Goal: Transaction & Acquisition: Purchase product/service

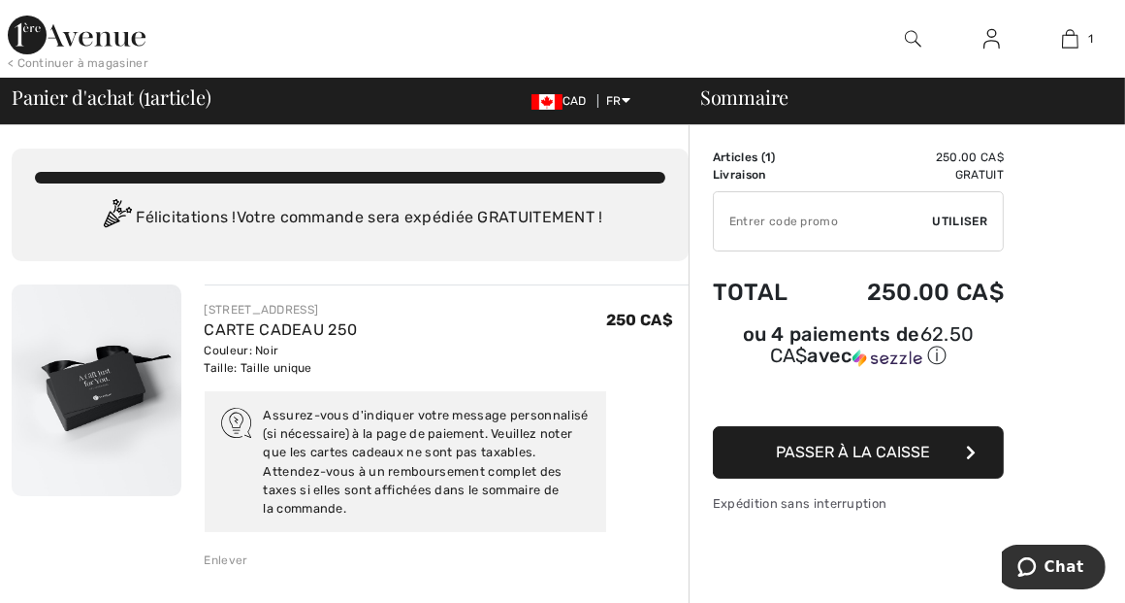
click at [402, 442] on div "Assurez-vous d'indiquer votre message personnalisé (si nécessaire) à la page de…" at bounding box center [428, 462] width 328 height 112
click at [926, 448] on span "Passer à la caisse" at bounding box center [854, 451] width 154 height 18
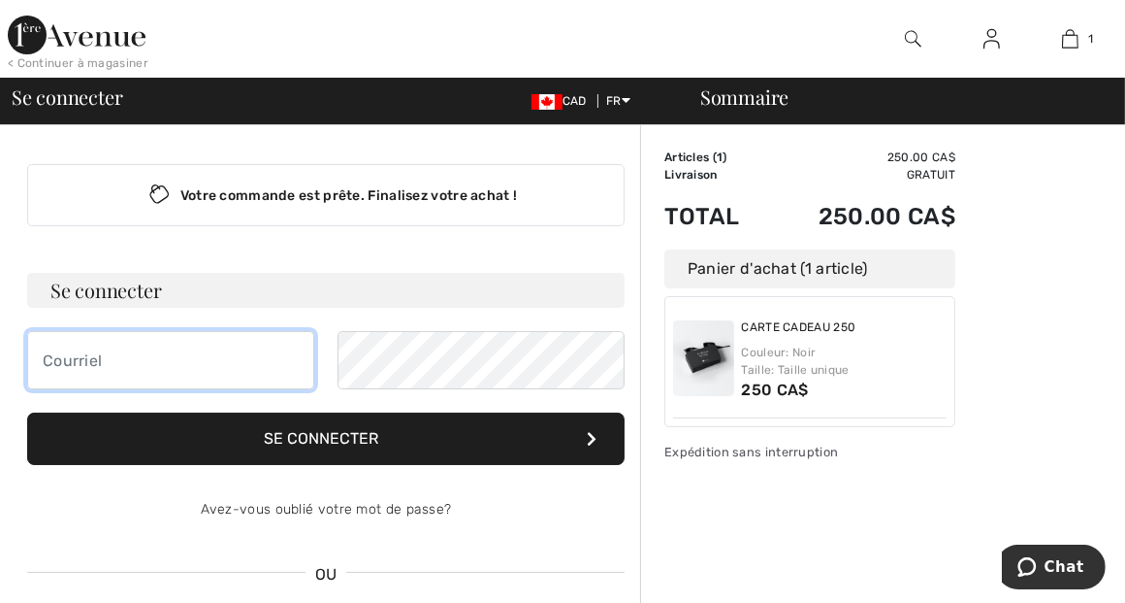
type input "[EMAIL_ADDRESS][DOMAIN_NAME]"
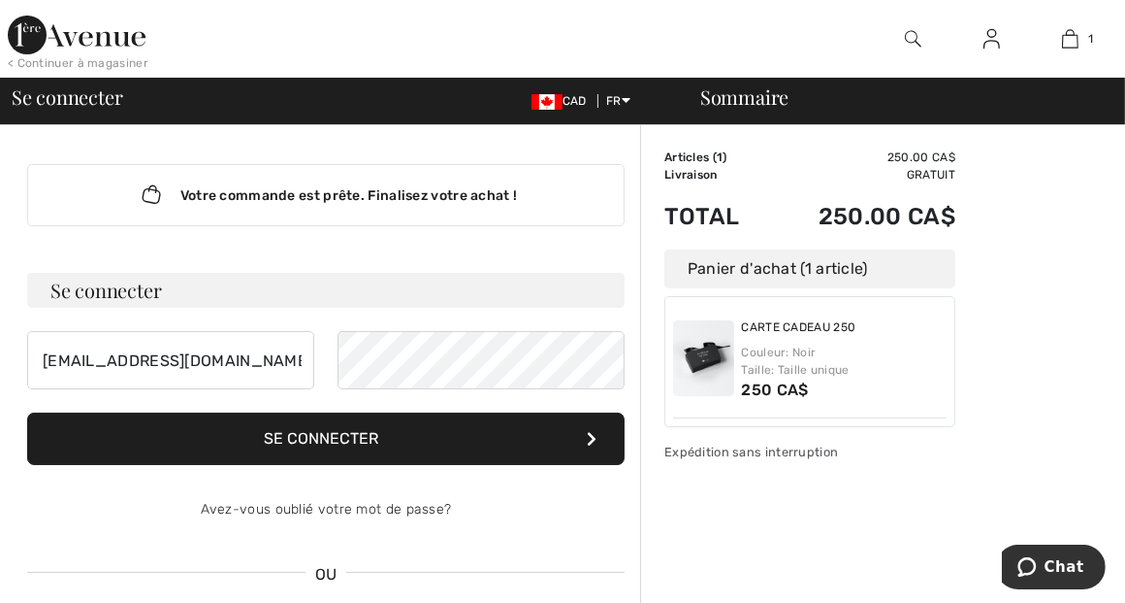
click at [341, 435] on button "Se connecter" at bounding box center [326, 438] width 598 height 52
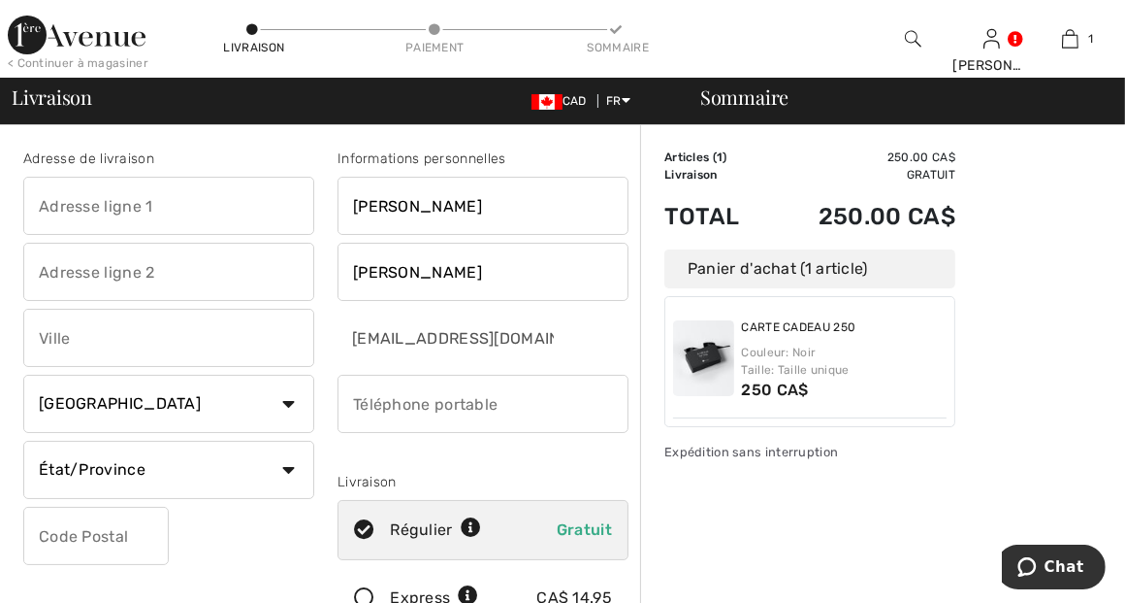
click at [116, 204] on input "text" at bounding box center [168, 206] width 291 height 58
type input "407, Jeanne Badeau"
type input "Québec"
select select "QC"
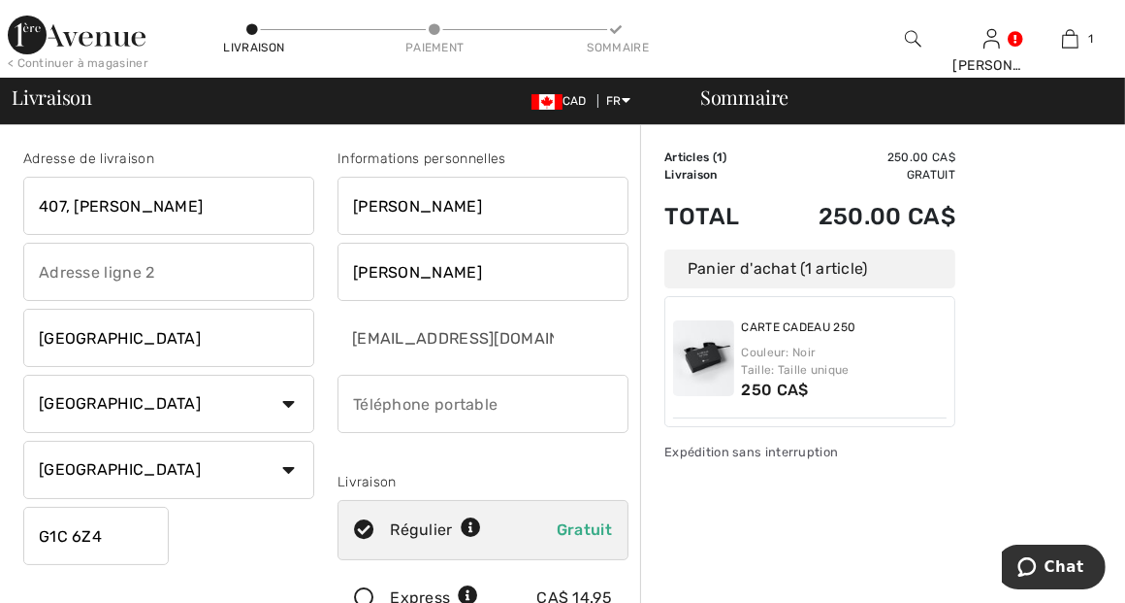
type input "G1C6Z4"
click at [420, 403] on input "phone" at bounding box center [483, 404] width 291 height 58
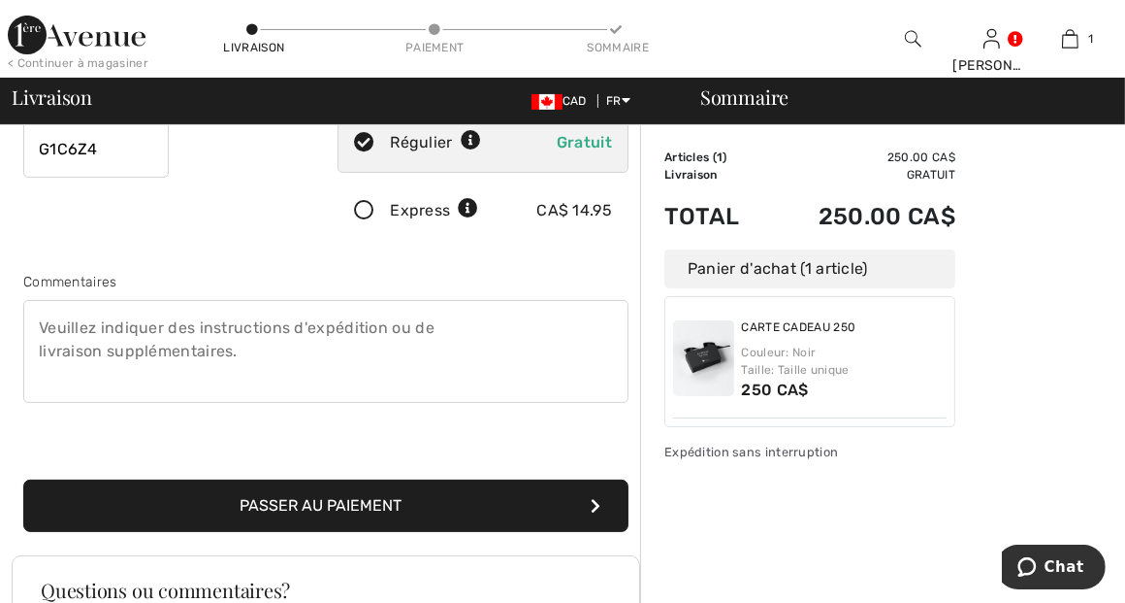
scroll to position [388, 0]
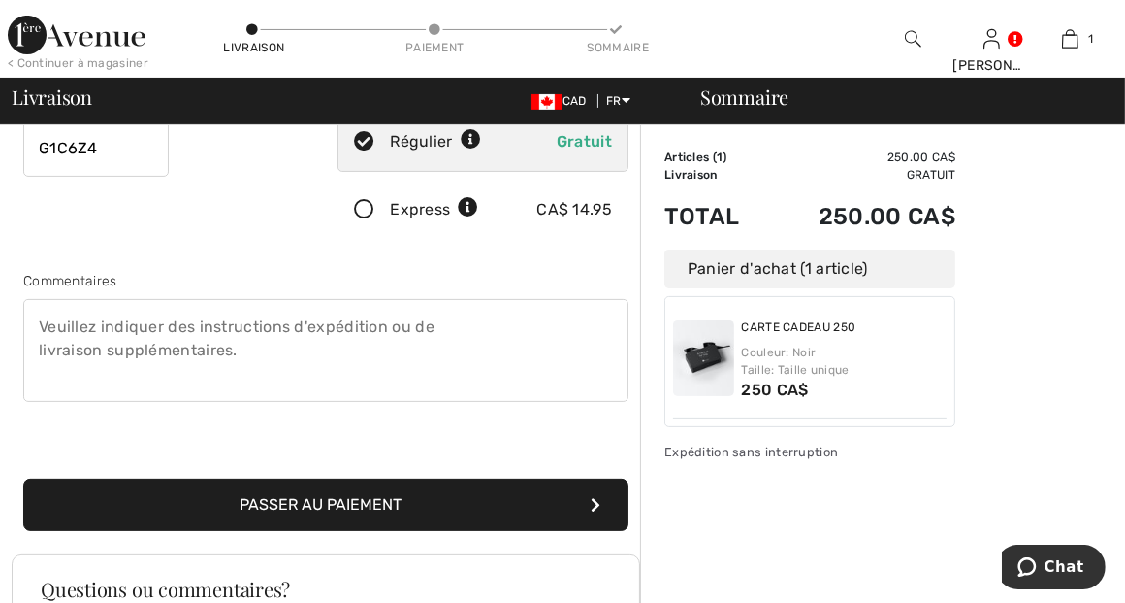
type input "5818495719"
click at [342, 501] on button "Passer au paiement" at bounding box center [325, 504] width 605 height 52
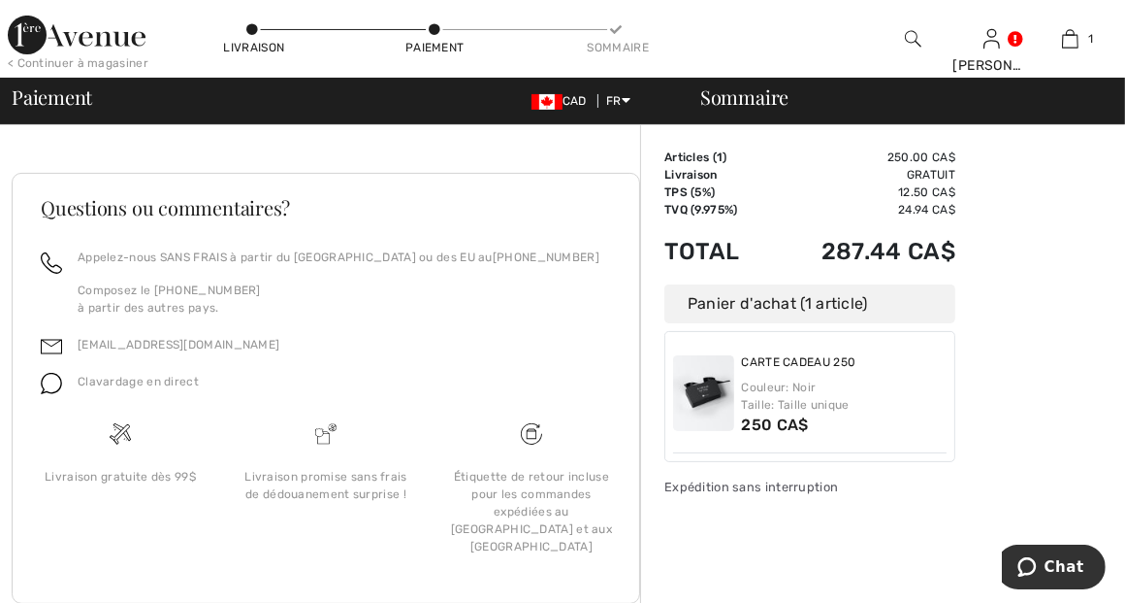
scroll to position [388, 0]
